Goal: Use online tool/utility: Use online tool/utility

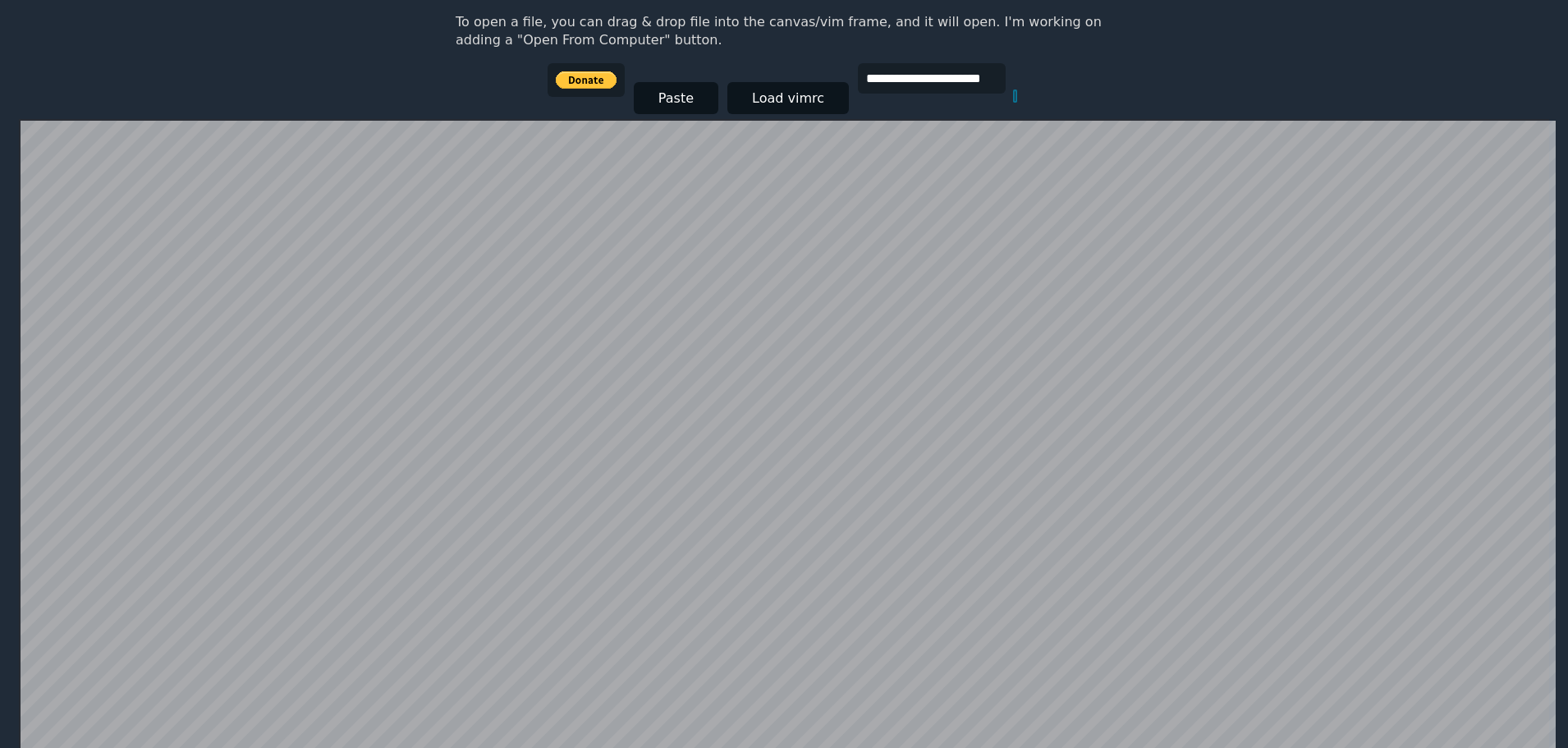
scroll to position [236, 0]
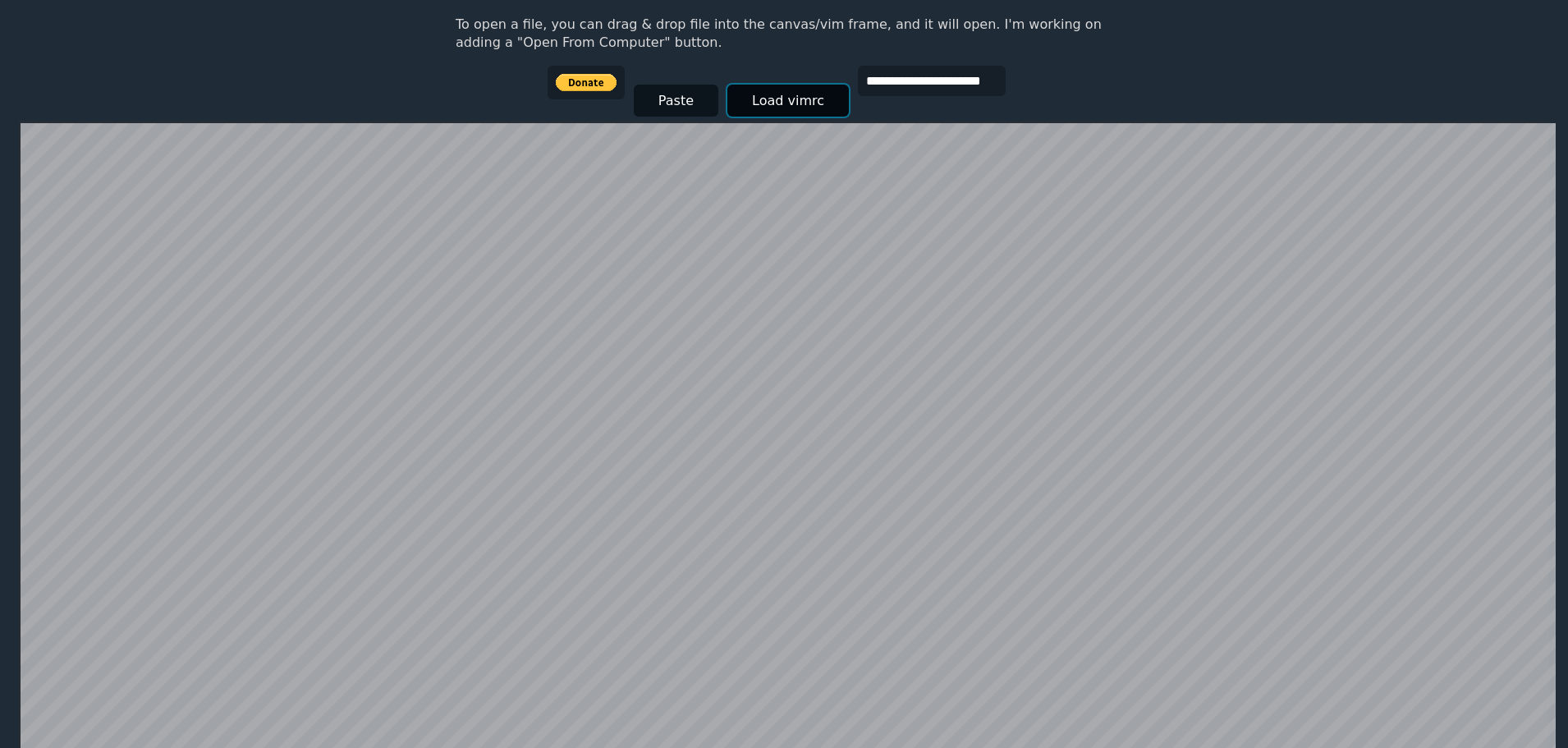
click at [800, 105] on button "Load vimrc" at bounding box center [787, 100] width 122 height 32
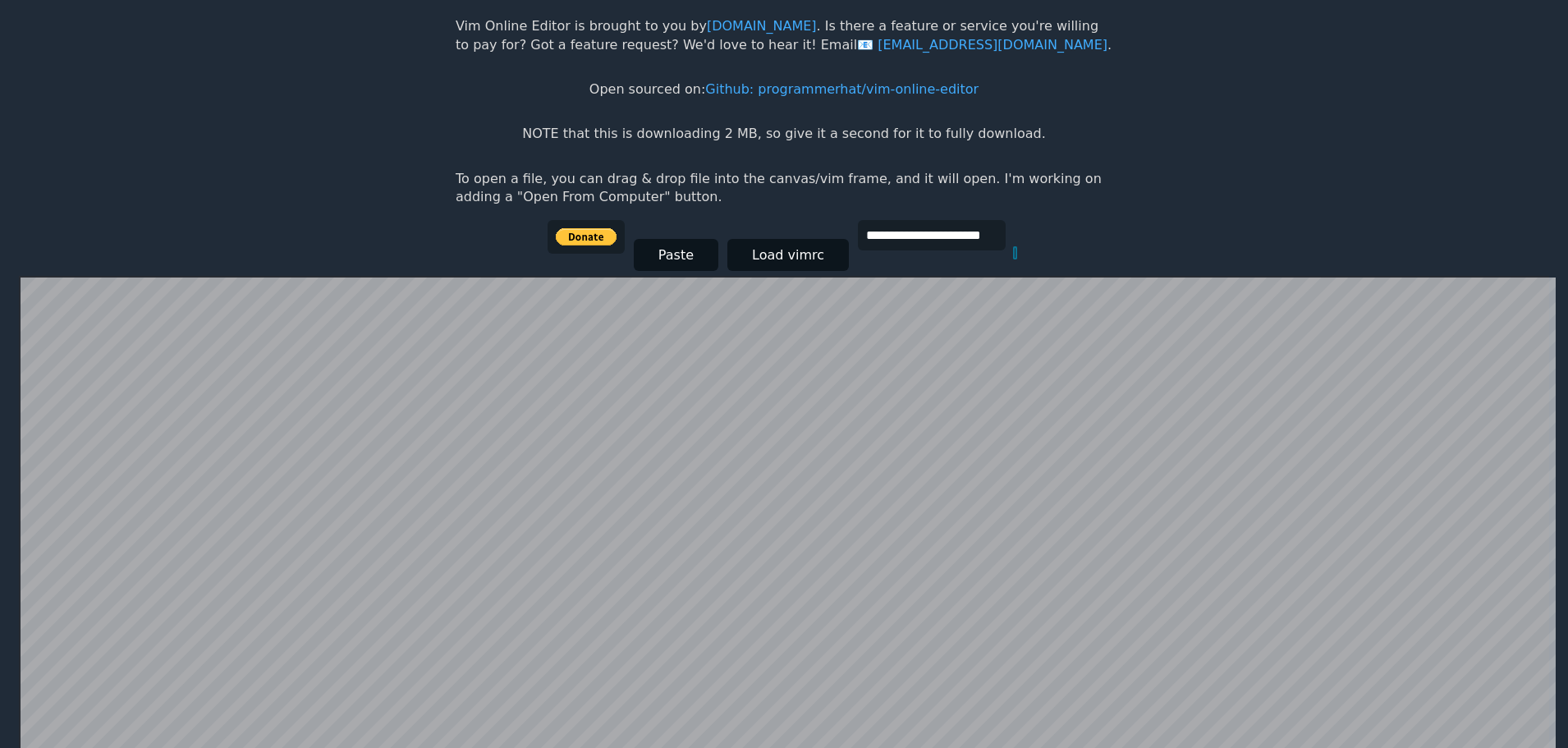
scroll to position [319, 0]
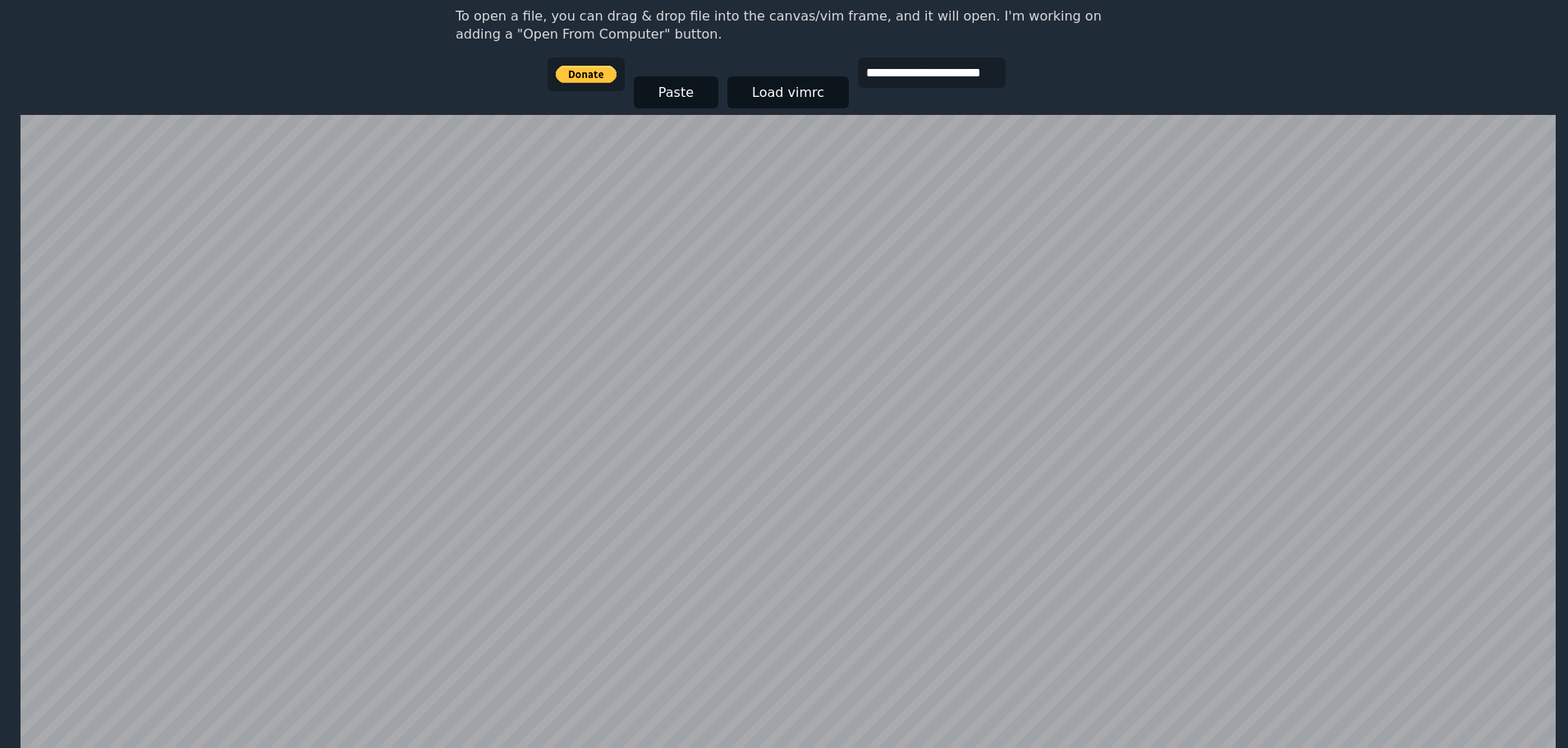
scroll to position [155, 0]
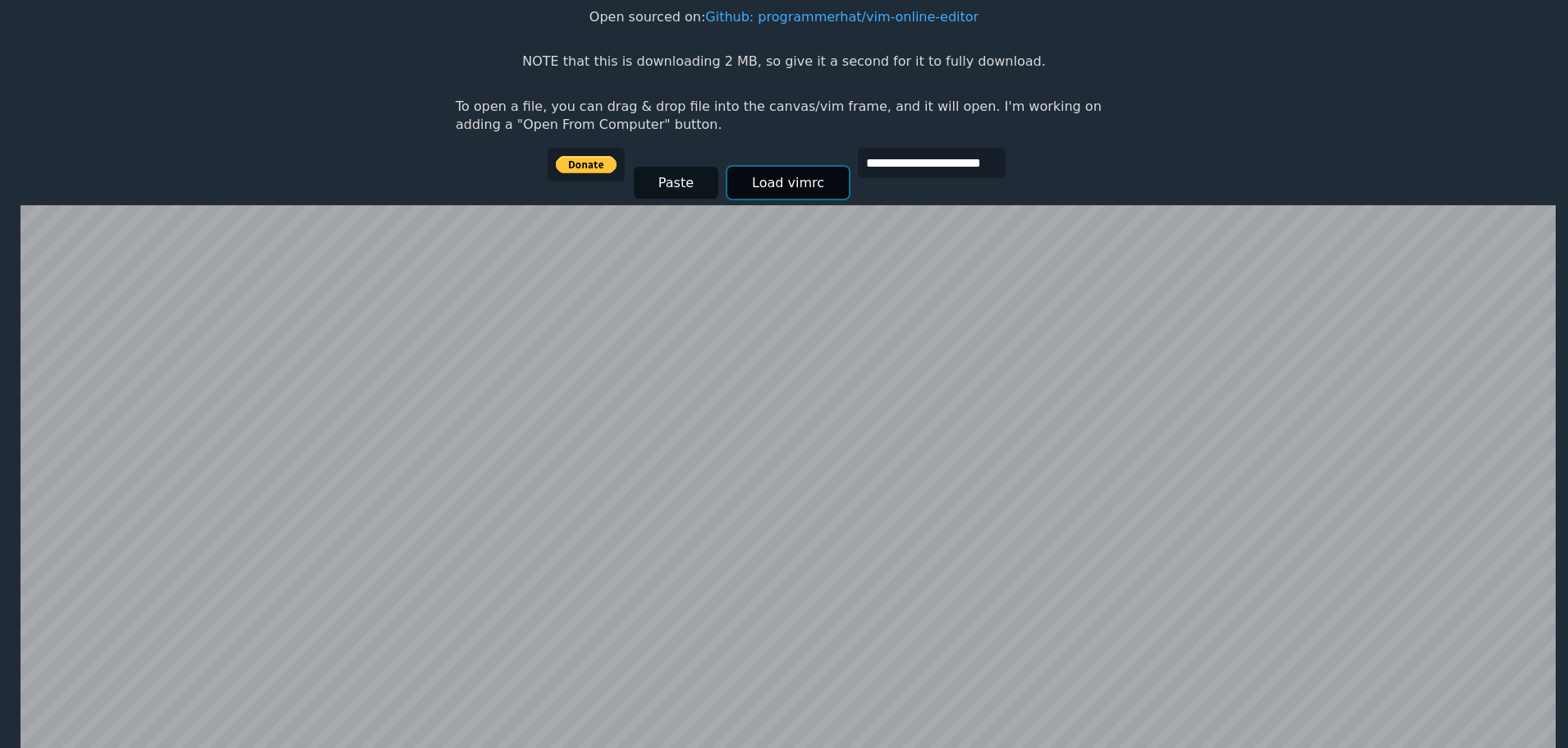
click at [767, 193] on button "Load vimrc" at bounding box center [787, 182] width 122 height 32
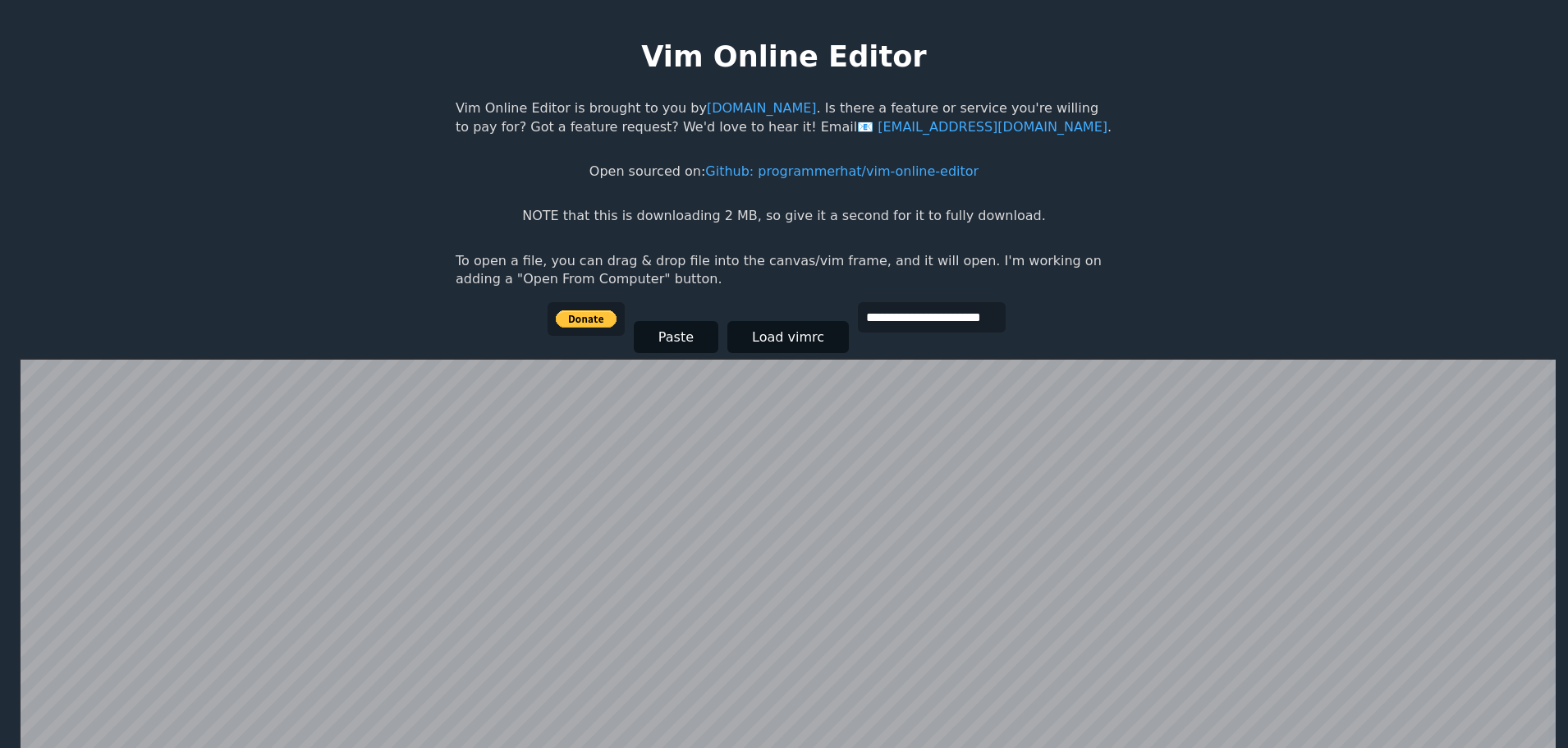
scroll to position [155, 0]
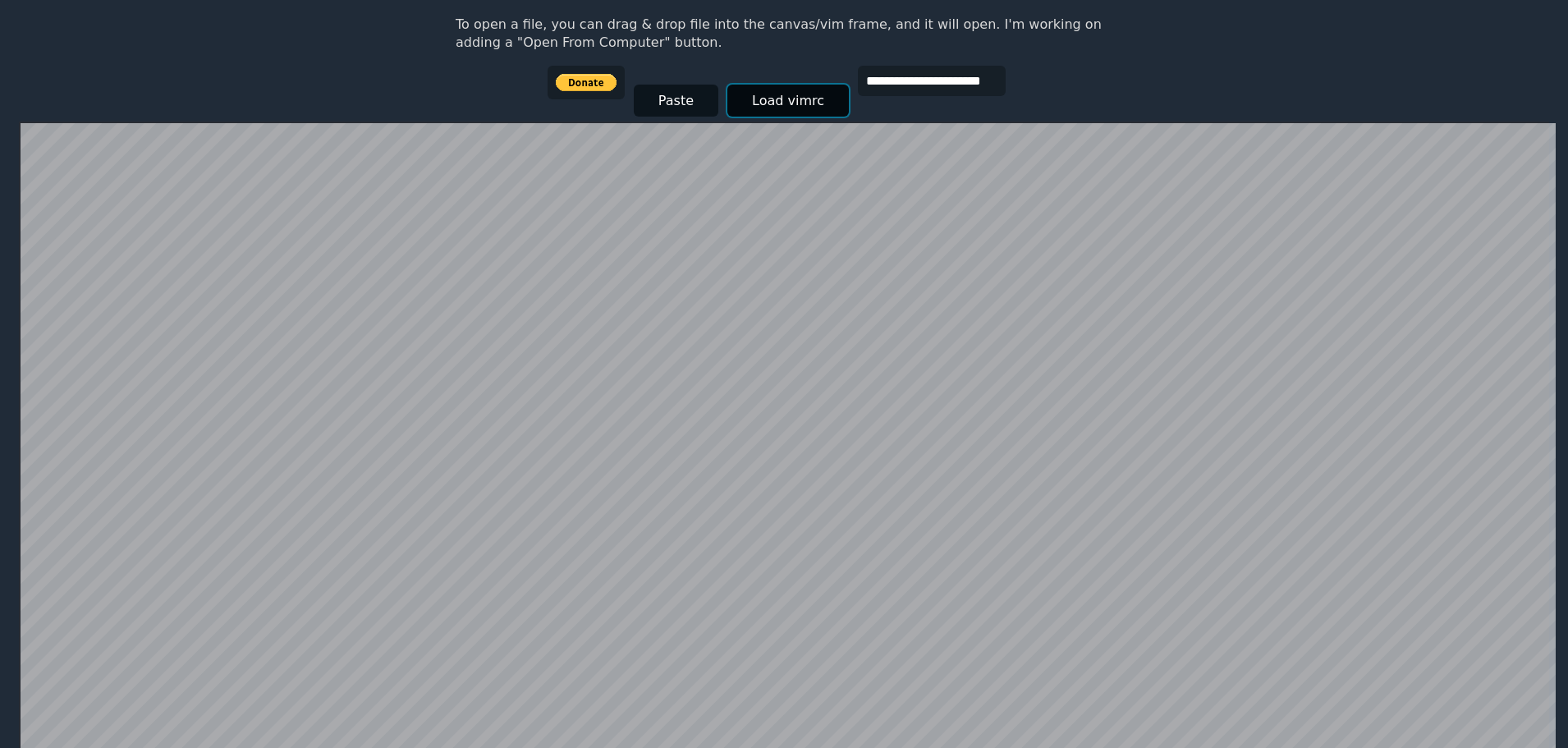
click at [773, 94] on button "Load vimrc" at bounding box center [787, 100] width 122 height 32
